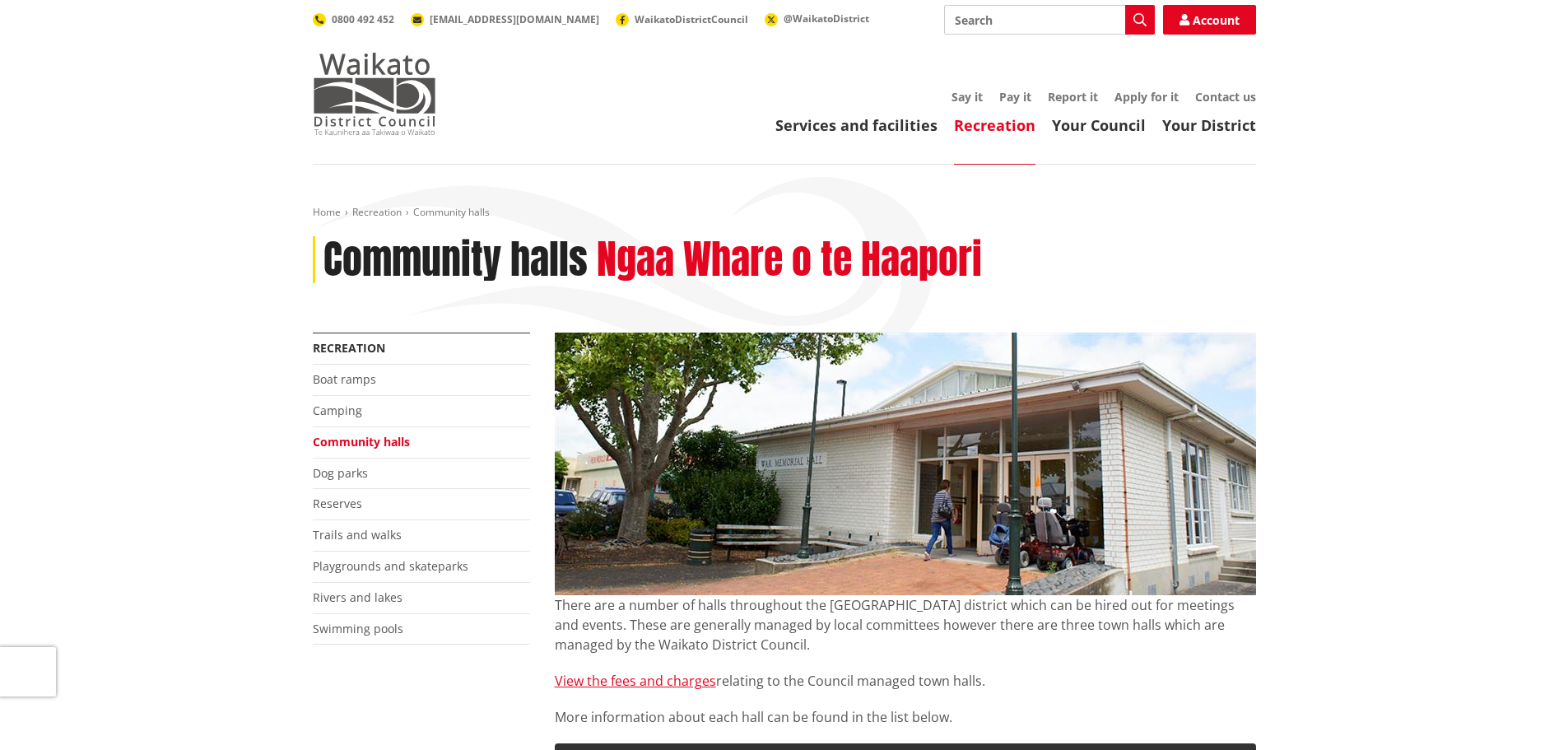
click at [363, 98] on img at bounding box center [375, 94] width 123 height 82
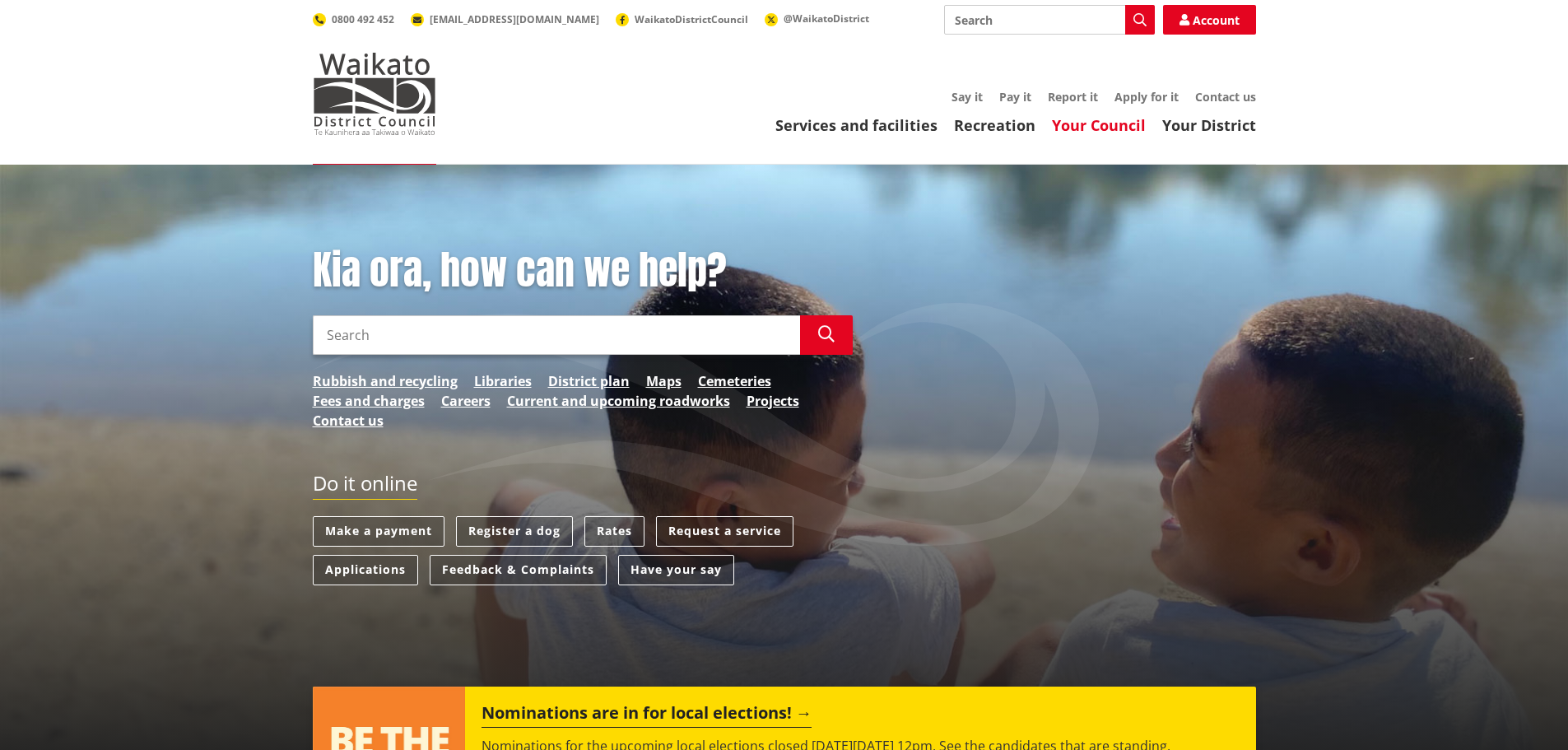
click at [1100, 129] on link "Your Council" at bounding box center [1099, 124] width 94 height 20
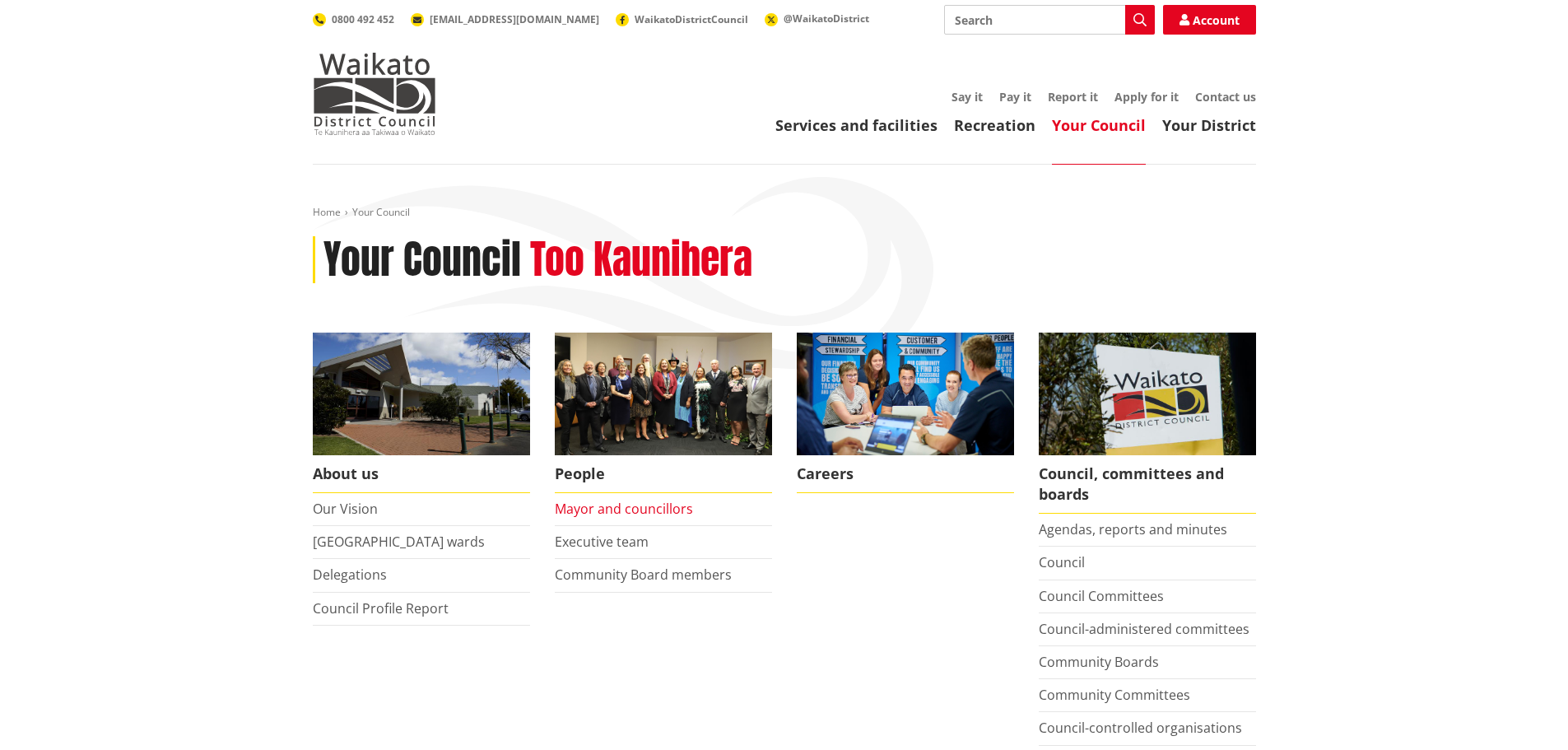
click at [631, 512] on link "Mayor and councillors" at bounding box center [624, 508] width 138 height 18
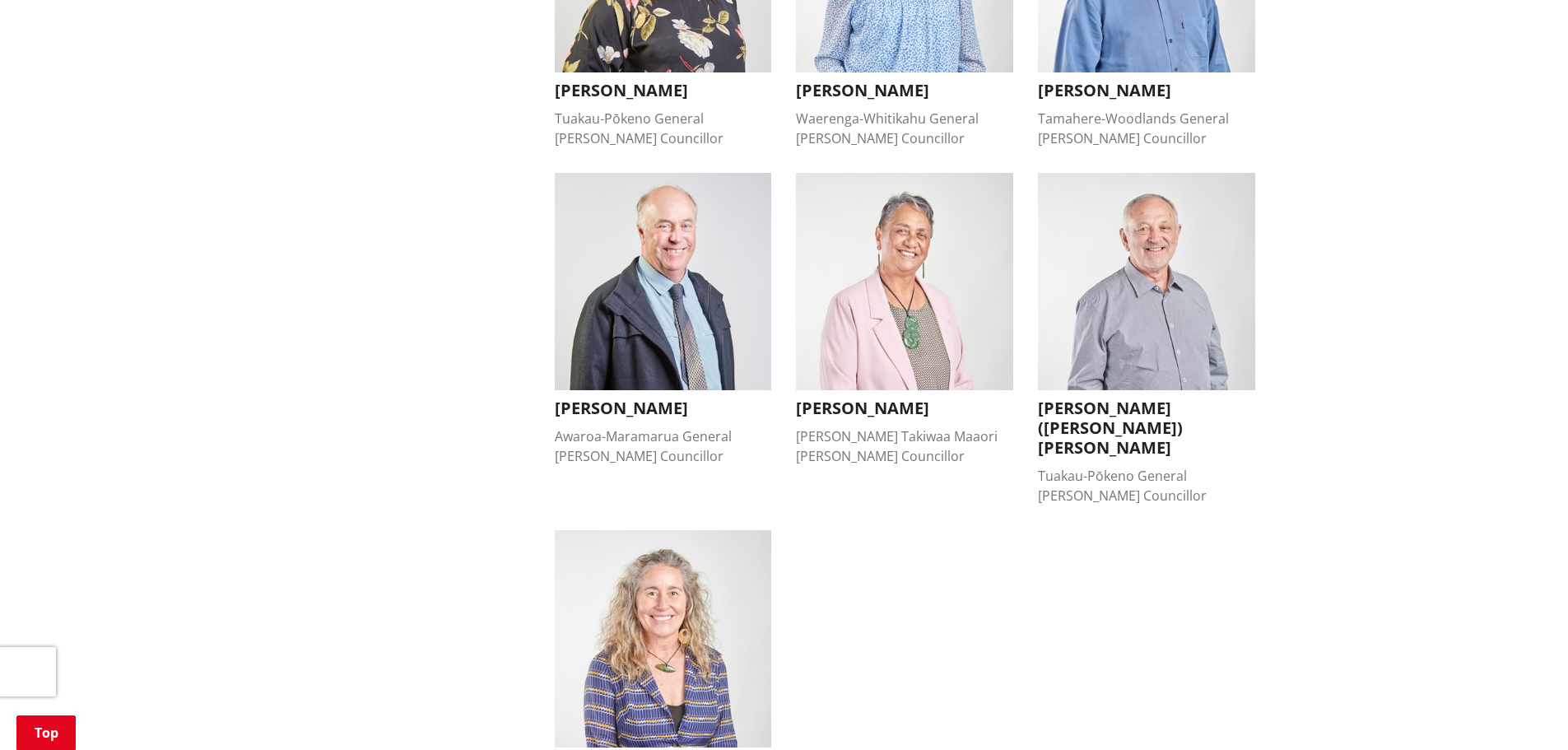
scroll to position [1235, 0]
